Goal: Communication & Community: Ask a question

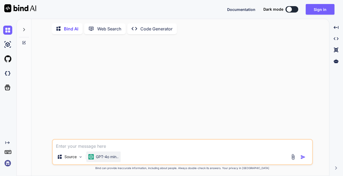
click at [92, 157] on img at bounding box center [91, 156] width 5 height 5
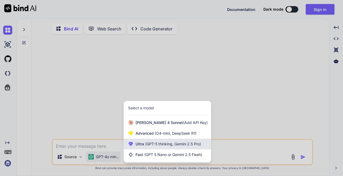
click at [158, 148] on div "Ultra (GPT-5 thinking, Gemini 2.5 Pro)" at bounding box center [167, 144] width 87 height 11
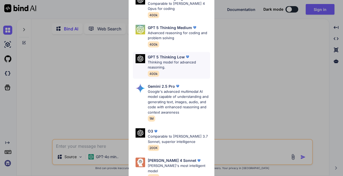
scroll to position [71, 0]
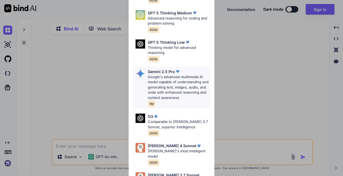
click at [167, 81] on p "Google's advanced multimodal AI model capable of understanding and generating t…" at bounding box center [179, 87] width 62 height 26
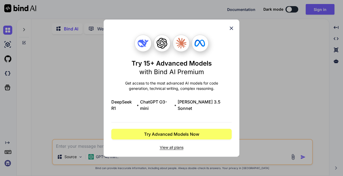
scroll to position [0, 0]
click at [234, 31] on icon at bounding box center [232, 28] width 6 height 6
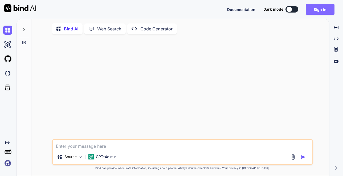
click at [313, 10] on button "Sign in" at bounding box center [320, 9] width 29 height 11
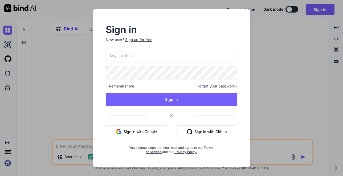
click at [132, 131] on button "Sign in with Google" at bounding box center [137, 131] width 62 height 13
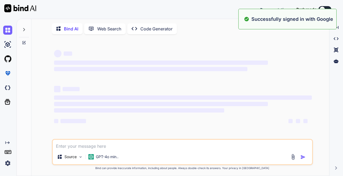
type textarea "x"
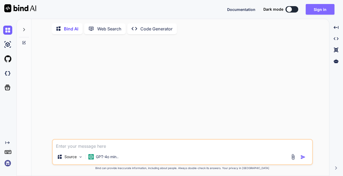
click at [318, 10] on button "Sign in" at bounding box center [320, 9] width 29 height 11
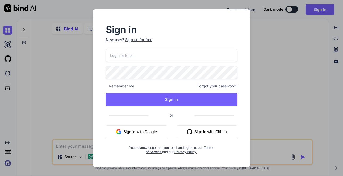
click at [135, 133] on button "Sign in with Google" at bounding box center [137, 131] width 62 height 13
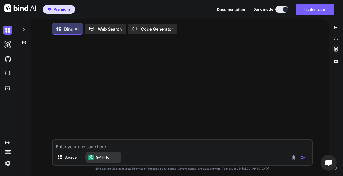
click at [108, 159] on p "GPT-4o min.." at bounding box center [107, 157] width 23 height 5
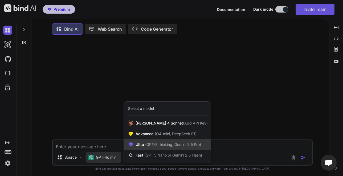
click at [174, 143] on span "(GPT-5 thinking, Gemini 2.5 Pro)" at bounding box center [172, 144] width 57 height 5
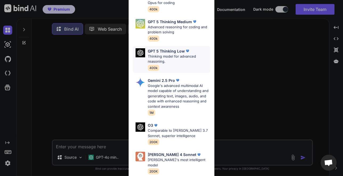
scroll to position [71, 0]
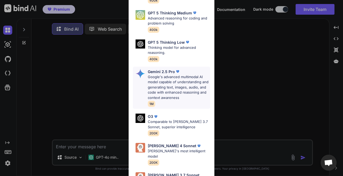
click at [171, 79] on p "Google's advanced multimodal AI model capable of understanding and generating t…" at bounding box center [179, 87] width 62 height 26
type textarea "x"
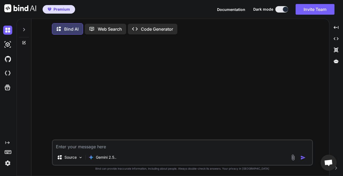
click at [78, 147] on textarea at bounding box center [183, 145] width 260 height 10
type textarea "P"
type textarea "x"
type textarea "Pe"
type textarea "x"
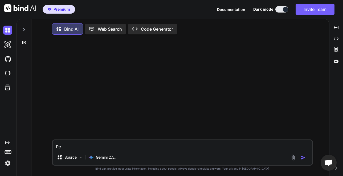
type textarea "Peu"
type textarea "x"
type textarea "Peux"
type textarea "x"
type textarea "Peux"
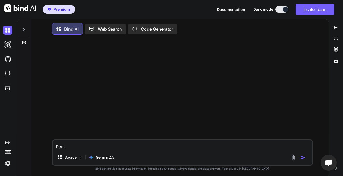
type textarea "x"
type textarea "Peux d"
type textarea "x"
type textarea "Peux de"
type textarea "x"
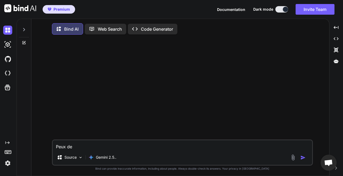
type textarea "Peux d"
type textarea "x"
type textarea "Peux"
type textarea "x"
type textarea "Peux t"
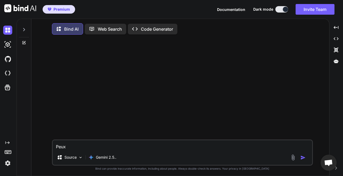
type textarea "x"
type textarea "Peux tu"
type textarea "x"
type textarea "Peux tu"
type textarea "x"
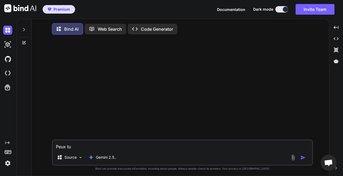
type textarea "Peux tu d"
type textarea "x"
type textarea "Peux tu de"
type textarea "x"
type textarea "Peux tu d"
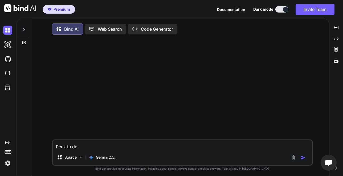
type textarea "x"
type textarea "Peux tu"
type textarea "x"
type textarea "Peux tu m"
type textarea "x"
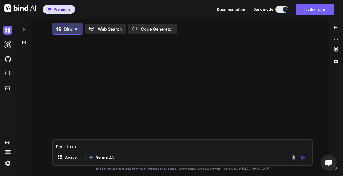
type textarea "Peux tu me"
type textarea "x"
type textarea "Peux tu med"
type textarea "x"
type textarea "Peux tu mede"
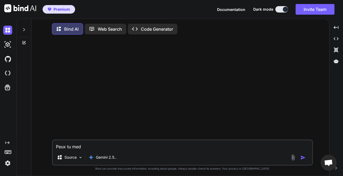
type textarea "x"
type textarea "Peux tu med"
type textarea "x"
type textarea "Peux tu me"
type textarea "x"
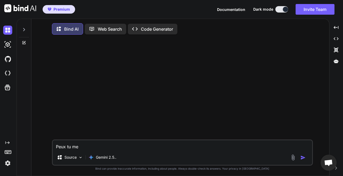
type textarea "Peux tu me"
